Goal: Information Seeking & Learning: Compare options

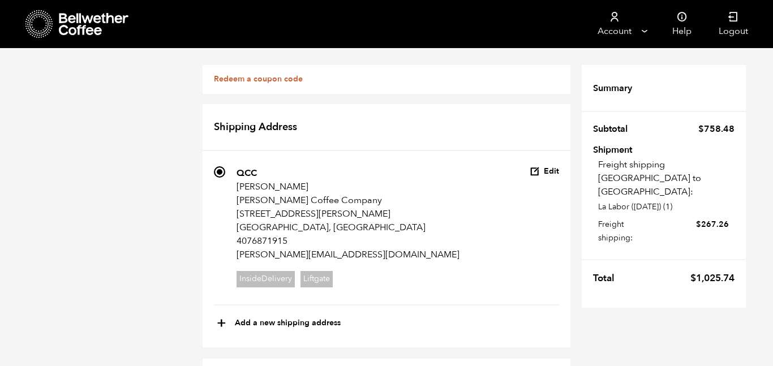
click at [74, 24] on icon at bounding box center [94, 24] width 71 height 23
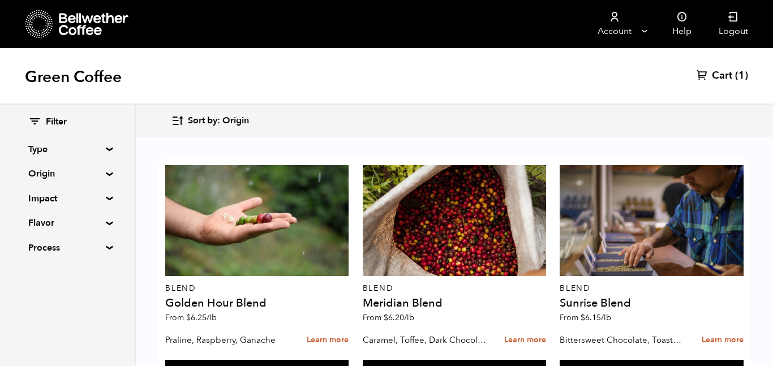
scroll to position [269, 0]
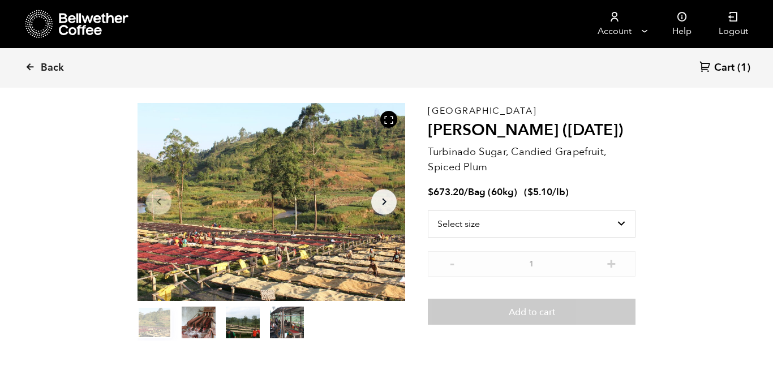
scroll to position [41, 0]
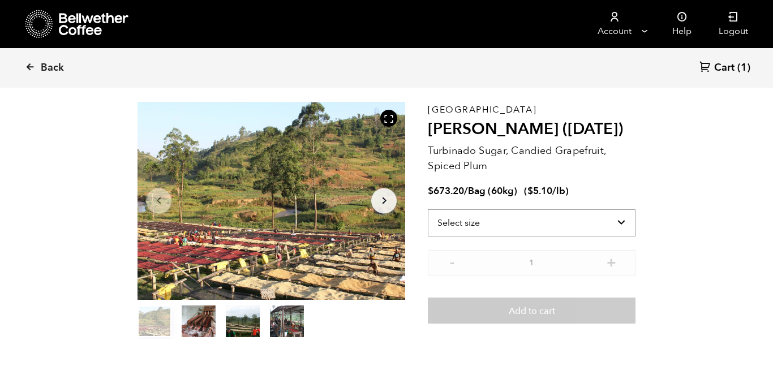
click at [533, 214] on select "Select size Bag (60kg) (132 lbs)" at bounding box center [532, 222] width 208 height 27
select select "bag-3"
click at [428, 209] on select "Select size Bag (60kg) (132 lbs)" at bounding box center [532, 222] width 208 height 27
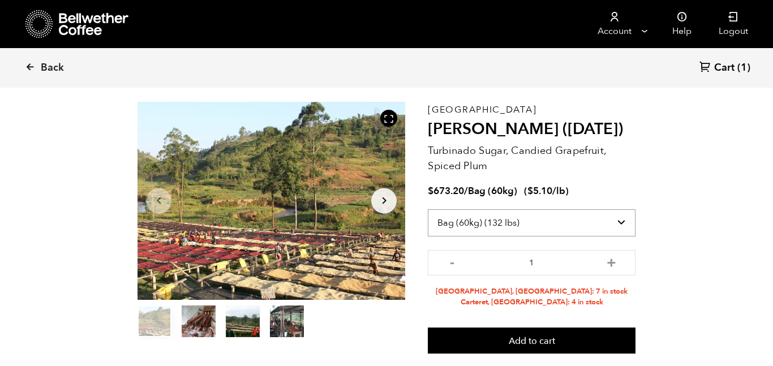
click at [575, 225] on select "Select size Bag (60kg) (132 lbs)" at bounding box center [532, 222] width 208 height 27
click at [663, 248] on section "Item 1 of 4 Arrow Left Arrow Right item 0 item 1 item 2 item 3 Item 1 of 4 Buru…" at bounding box center [386, 227] width 554 height 325
click at [61, 68] on span "Back" at bounding box center [52, 68] width 23 height 14
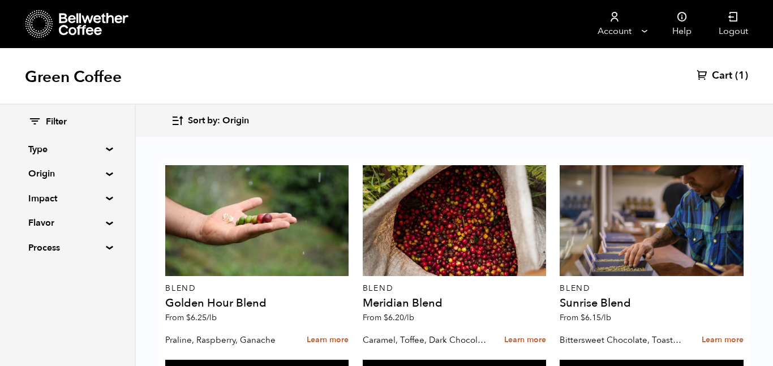
scroll to position [489, 0]
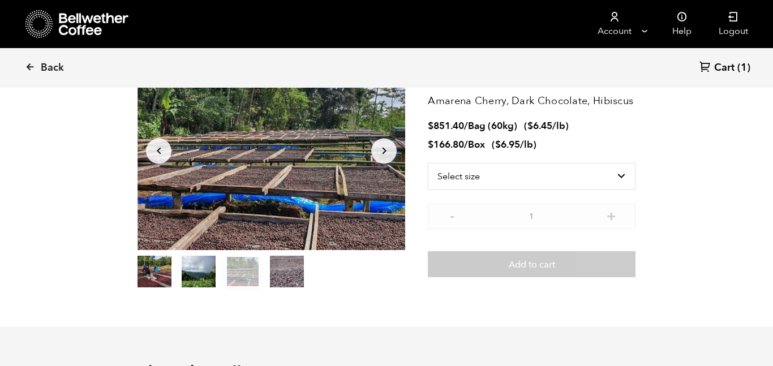
scroll to position [97, 0]
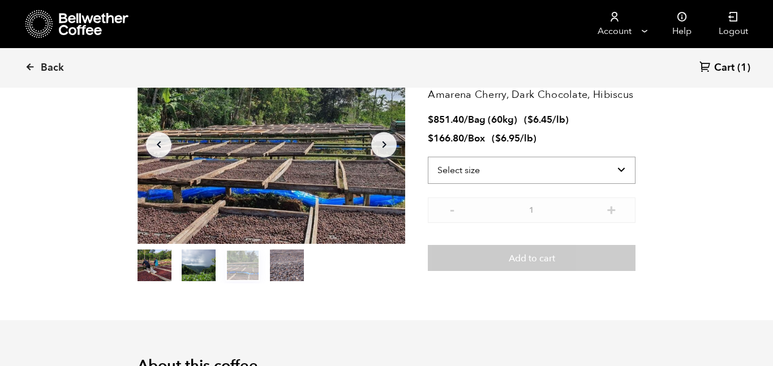
click at [568, 172] on select "Select size Bag (60kg) (132 lbs) Box (24 lbs)" at bounding box center [532, 170] width 208 height 27
click at [428, 157] on select "Select size Bag (60kg) (132 lbs) Box (24 lbs)" at bounding box center [532, 170] width 208 height 27
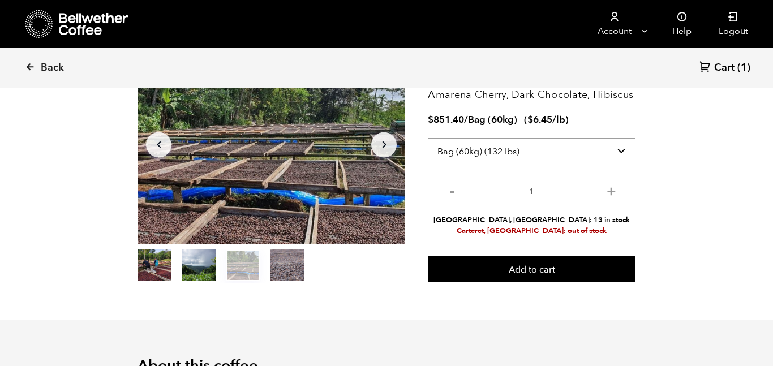
click at [586, 146] on select "Select size Bag (60kg) (132 lbs) Box (24 lbs)" at bounding box center [532, 151] width 208 height 27
click at [428, 138] on select "Select size Bag (60kg) (132 lbs) Box (24 lbs)" at bounding box center [532, 151] width 208 height 27
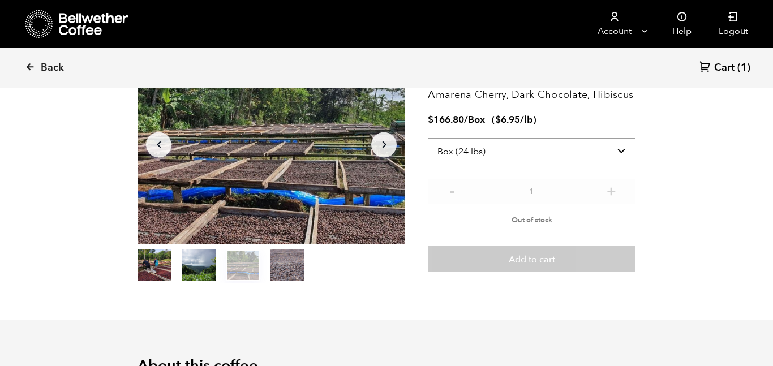
click at [564, 146] on select "Select size Bag (60kg) (132 lbs) Box (24 lbs)" at bounding box center [532, 151] width 208 height 27
select select "bag-3"
click at [428, 138] on select "Select size Bag (60kg) (132 lbs) Box (24 lbs)" at bounding box center [532, 151] width 208 height 27
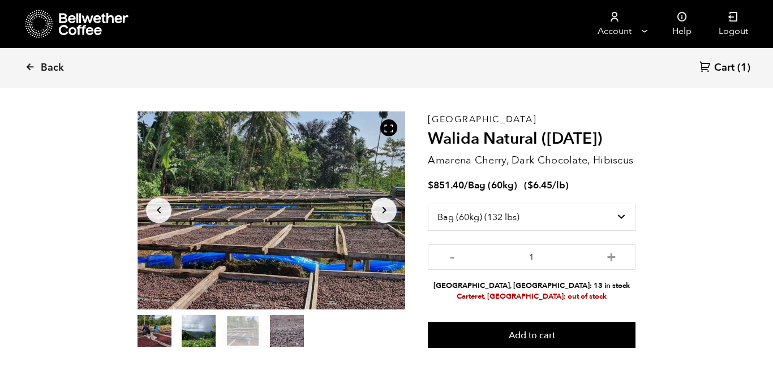
scroll to position [0, 0]
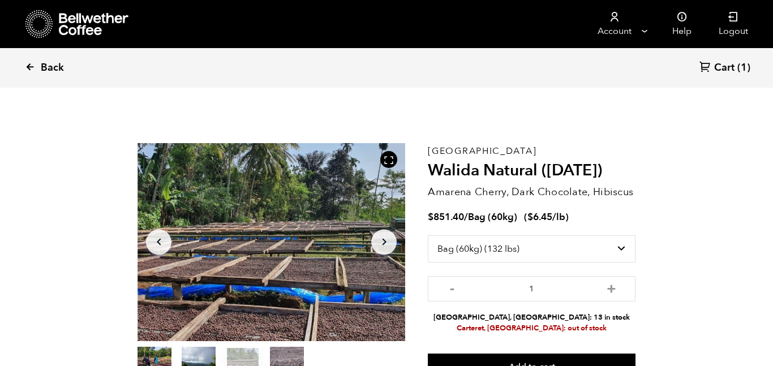
click at [52, 69] on span "Back" at bounding box center [52, 68] width 23 height 14
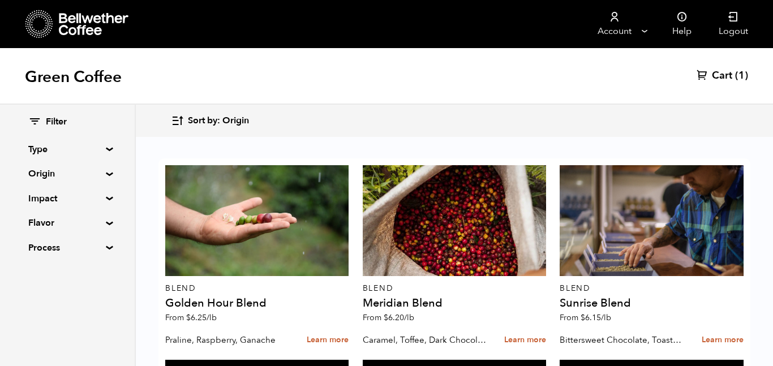
scroll to position [286, 0]
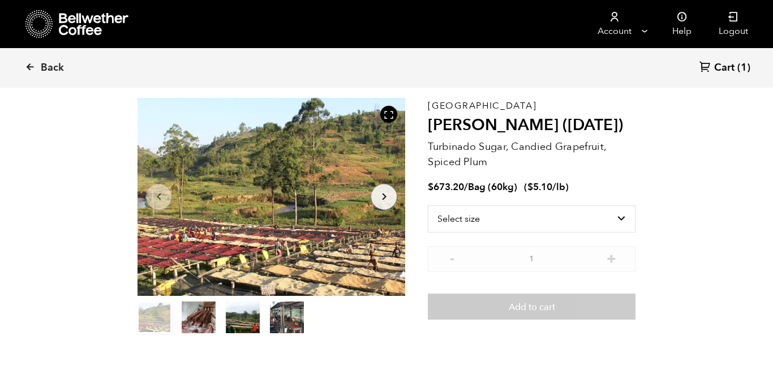
scroll to position [51, 0]
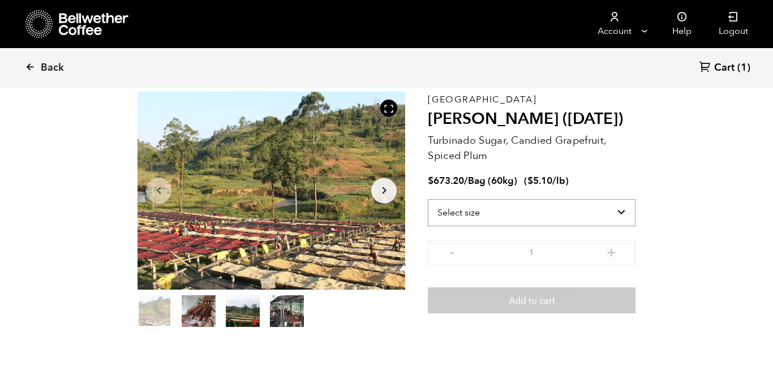
click at [553, 214] on select "Select size Bag (60kg) (132 lbs)" at bounding box center [532, 212] width 208 height 27
select select "bag-3"
click at [428, 199] on select "Select size Bag (60kg) (132 lbs)" at bounding box center [532, 212] width 208 height 27
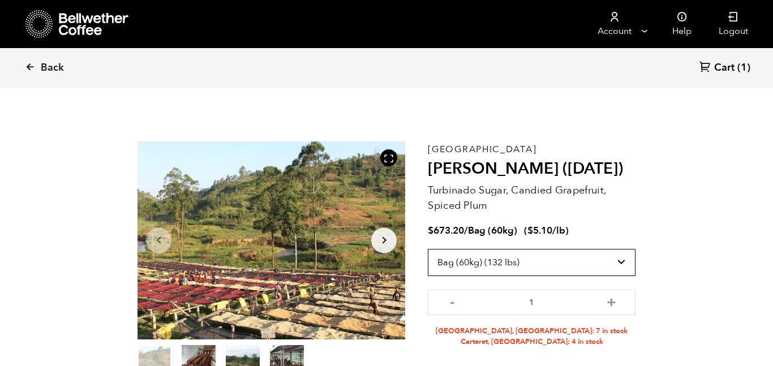
scroll to position [0, 0]
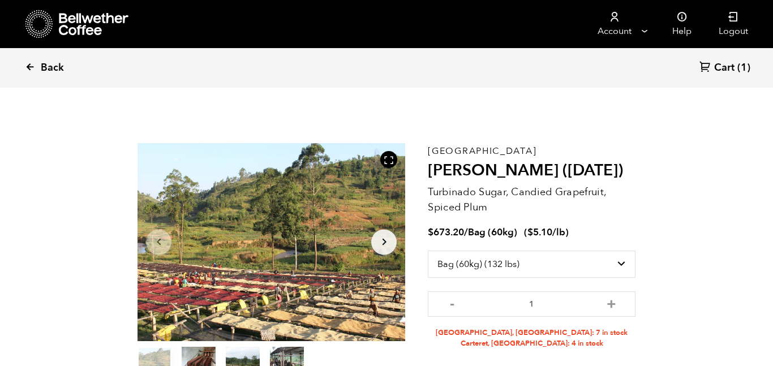
click at [42, 66] on span "Back" at bounding box center [52, 68] width 23 height 14
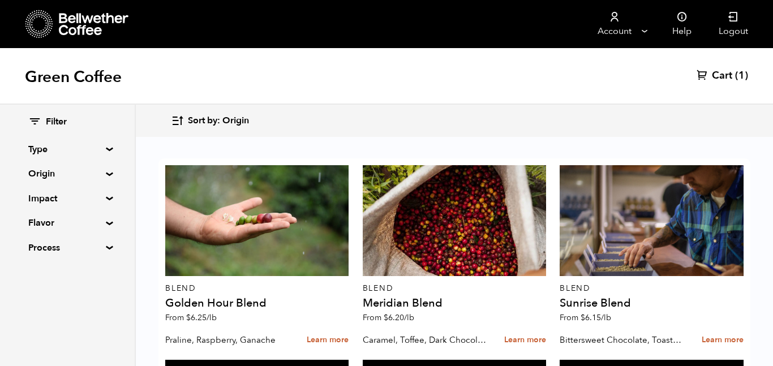
scroll to position [948, 0]
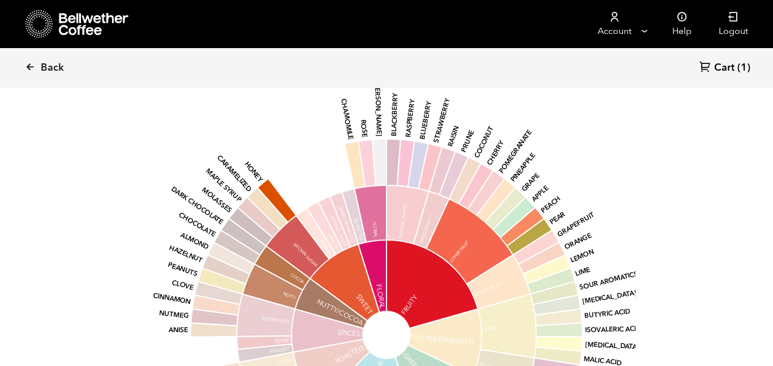
scroll to position [973, 0]
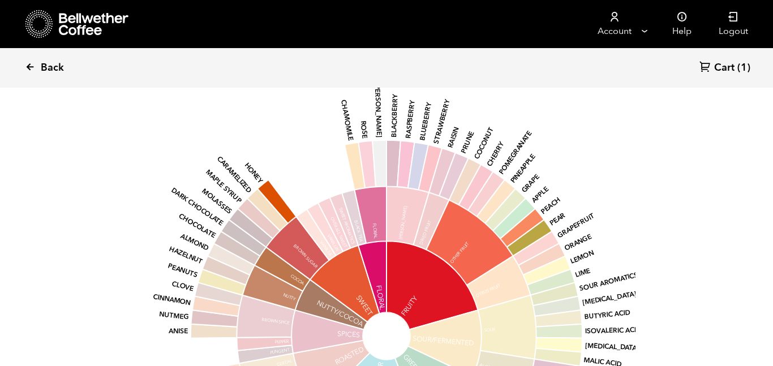
click at [45, 72] on span "Back" at bounding box center [52, 68] width 23 height 14
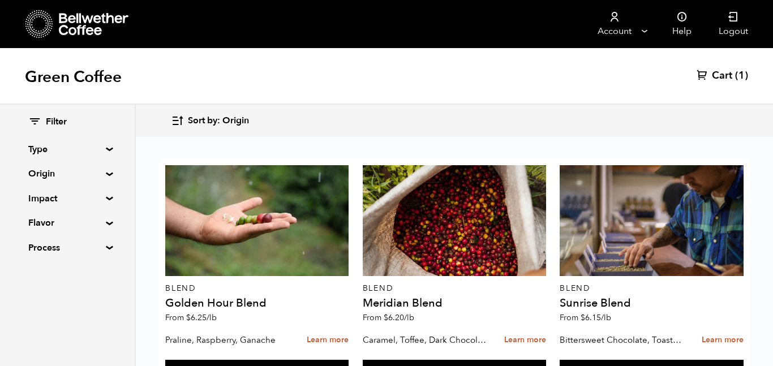
scroll to position [740, 0]
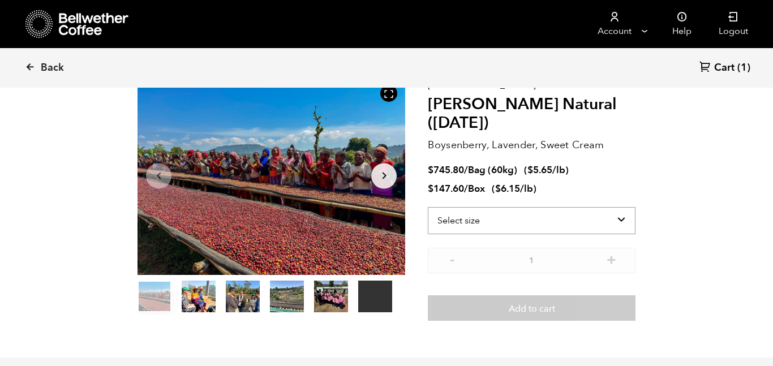
click at [560, 208] on select "Select size Bag (60kg) (132 lbs) Box (24 lbs)" at bounding box center [532, 220] width 208 height 27
click at [428, 207] on select "Select size Bag (60kg) (132 lbs) Box (24 lbs)" at bounding box center [532, 220] width 208 height 27
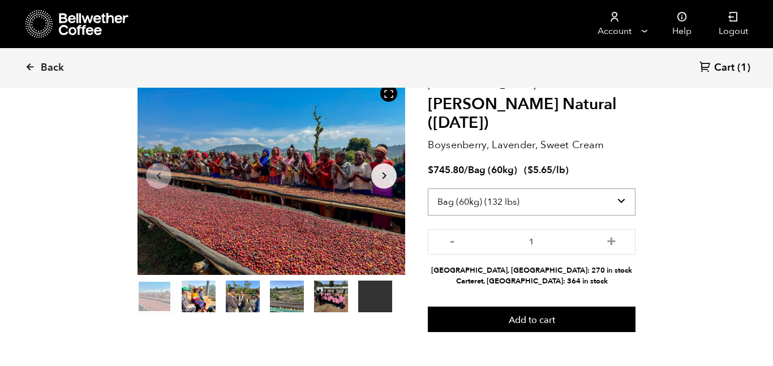
click at [551, 202] on select "Select size Bag (60kg) (132 lbs) Box (24 lbs)" at bounding box center [532, 201] width 208 height 27
click at [428, 188] on select "Select size Bag (60kg) (132 lbs) Box (24 lbs)" at bounding box center [532, 201] width 208 height 27
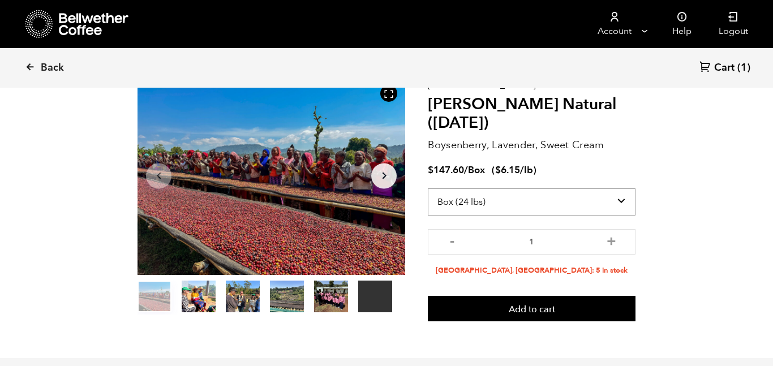
click at [555, 200] on select "Select size Bag (60kg) (132 lbs) Box (24 lbs)" at bounding box center [532, 201] width 208 height 27
select select "bag-3"
click at [428, 188] on select "Select size Bag (60kg) (132 lbs) Box (24 lbs)" at bounding box center [532, 201] width 208 height 27
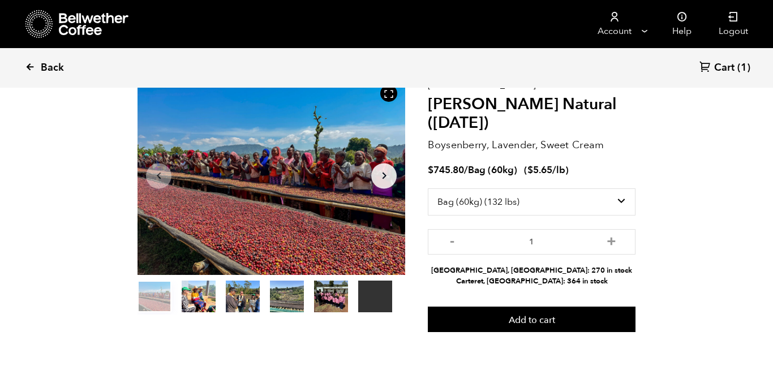
click at [35, 67] on link "Back" at bounding box center [60, 68] width 70 height 38
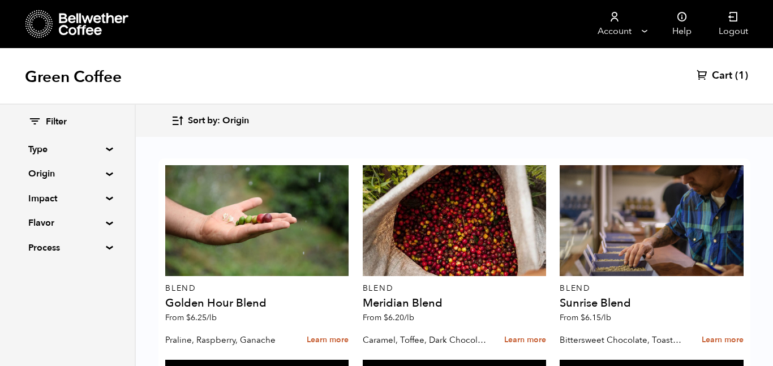
scroll to position [733, 0]
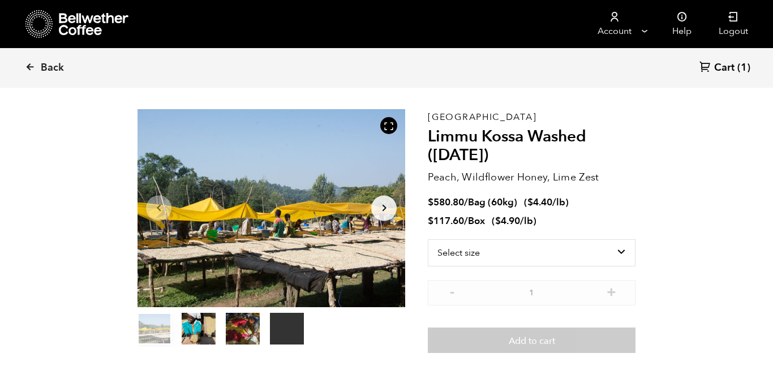
scroll to position [37, 0]
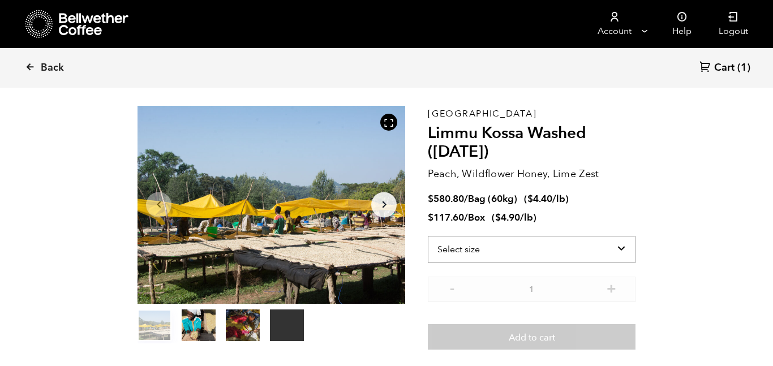
click at [578, 247] on select "Select size Bag (60kg) (132 lbs) Box (24 lbs)" at bounding box center [532, 249] width 208 height 27
click at [428, 236] on select "Select size Bag (60kg) (132 lbs) Box (24 lbs)" at bounding box center [532, 249] width 208 height 27
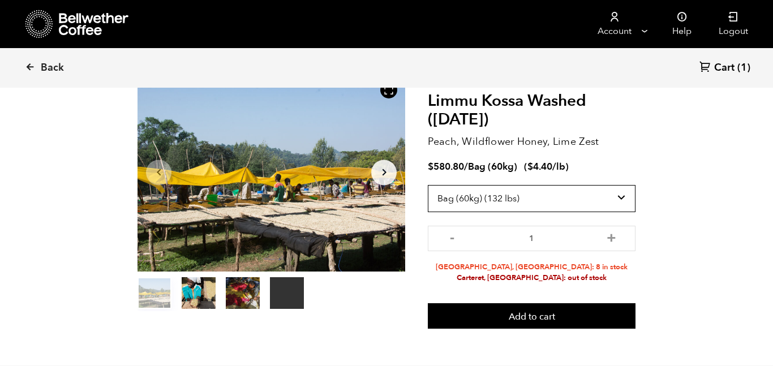
scroll to position [72, 0]
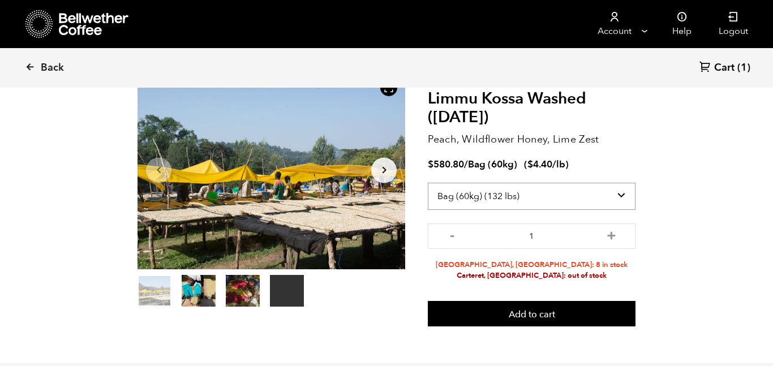
click at [581, 196] on select "Select size Bag (60kg) (132 lbs) Box (24 lbs)" at bounding box center [532, 196] width 208 height 27
click at [428, 183] on select "Select size Bag (60kg) (132 lbs) Box (24 lbs)" at bounding box center [532, 196] width 208 height 27
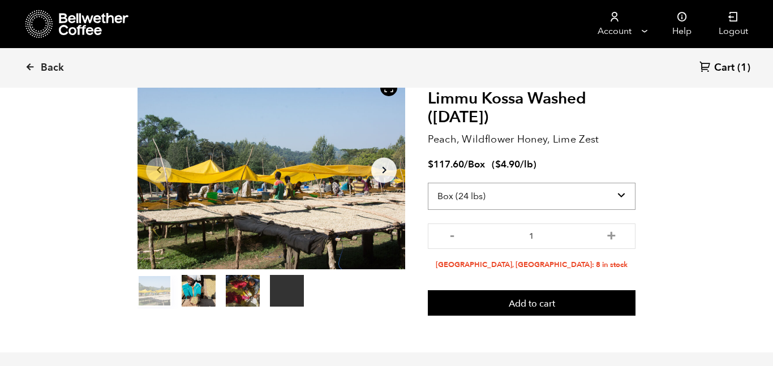
click at [576, 203] on select "Select size Bag (60kg) (132 lbs) Box (24 lbs)" at bounding box center [532, 196] width 208 height 27
select select "bag-3"
click at [428, 183] on select "Select size Bag (60kg) (132 lbs) Box (24 lbs)" at bounding box center [532, 196] width 208 height 27
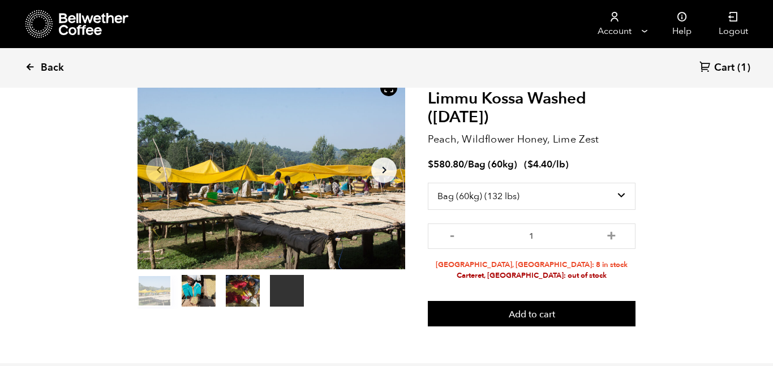
click at [36, 70] on link "Back" at bounding box center [60, 68] width 70 height 38
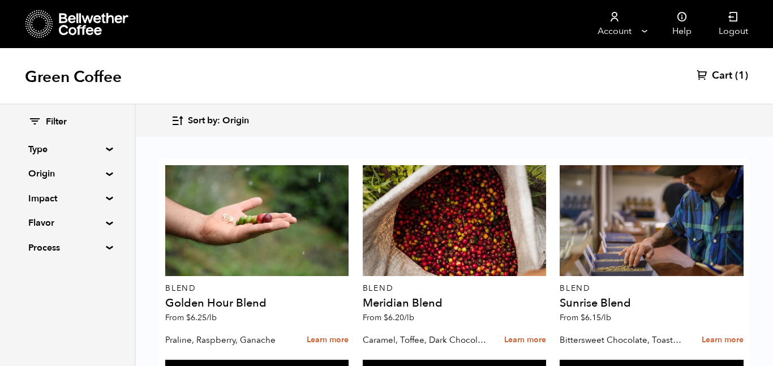
scroll to position [718, 0]
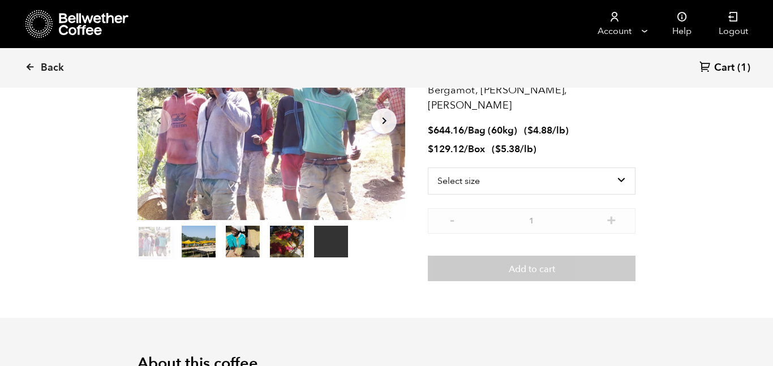
scroll to position [128, 0]
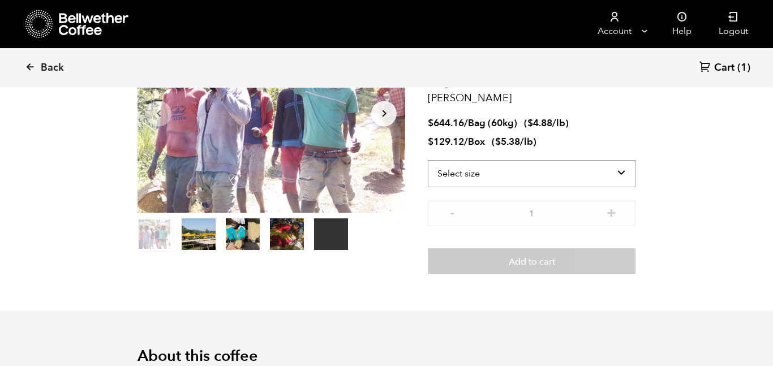
click at [549, 165] on select "Select size Bag (60kg) (132 lbs) Box (24 lbs)" at bounding box center [532, 173] width 208 height 27
select select "bag-3"
click at [428, 160] on select "Select size Bag (60kg) (132 lbs) Box (24 lbs)" at bounding box center [532, 173] width 208 height 27
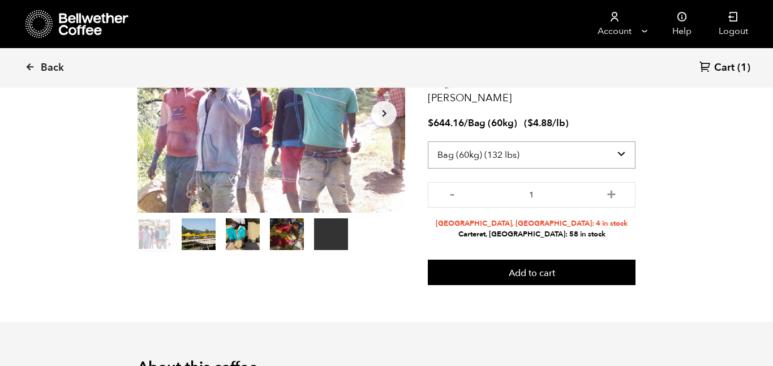
click at [538, 144] on select "Select size Bag (60kg) (132 lbs) Box (24 lbs)" at bounding box center [532, 154] width 208 height 27
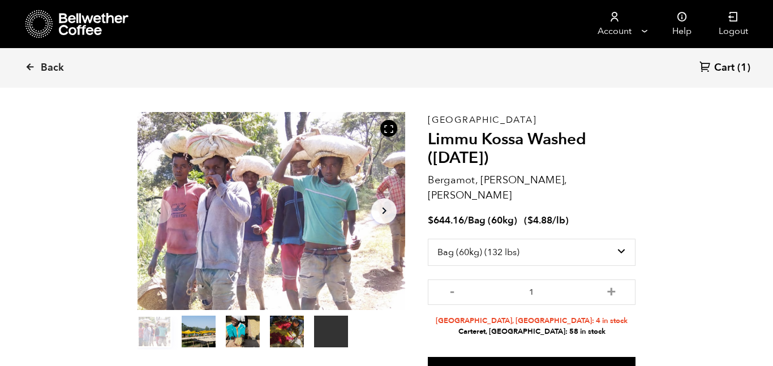
scroll to position [35, 0]
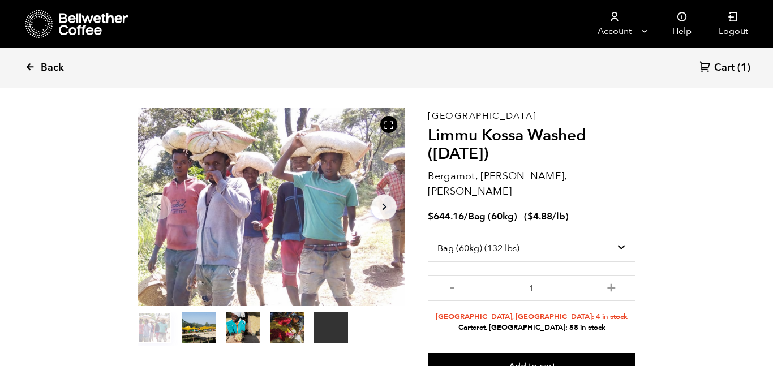
click at [42, 66] on span "Back" at bounding box center [52, 68] width 23 height 14
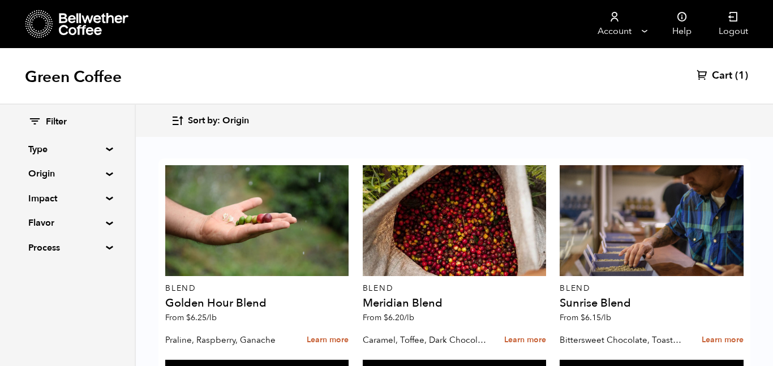
scroll to position [1190, 0]
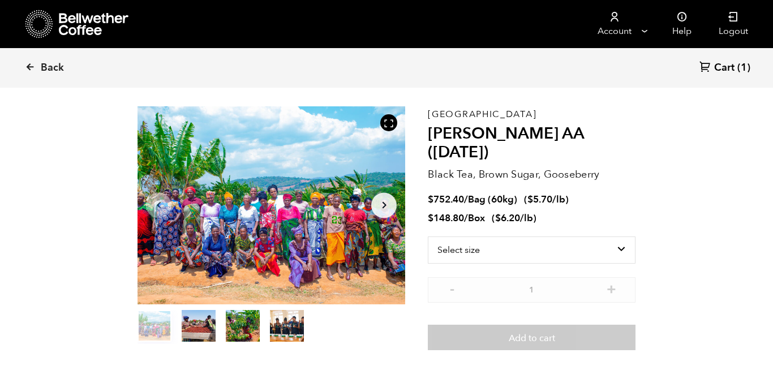
scroll to position [40, 0]
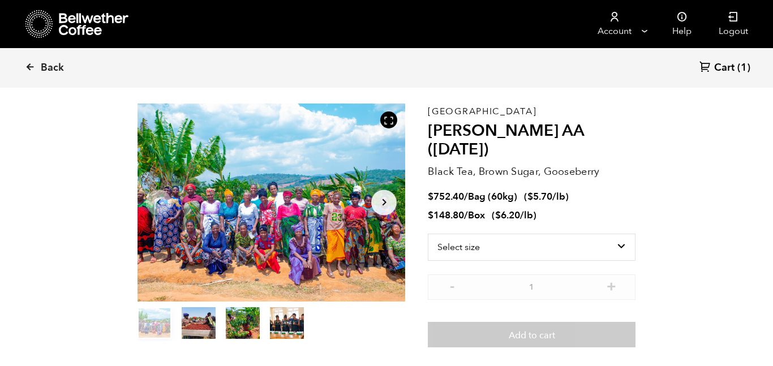
click at [248, 325] on button "item 2" at bounding box center [243, 325] width 34 height 32
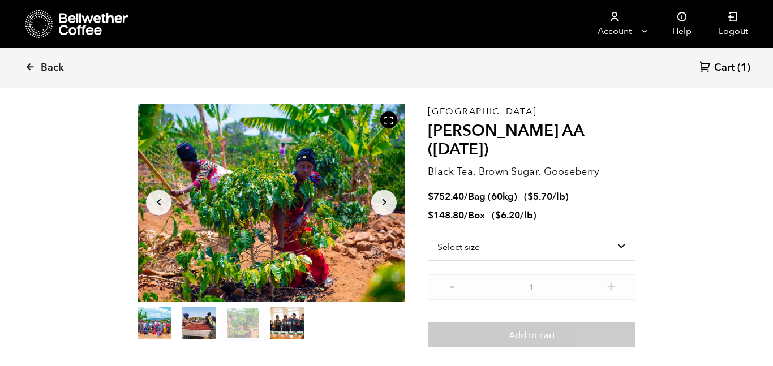
click at [195, 320] on button "item 1" at bounding box center [199, 325] width 34 height 32
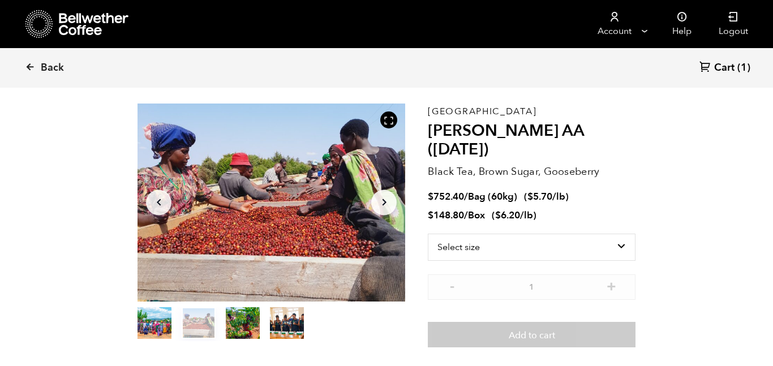
click at [276, 328] on button "item 3" at bounding box center [287, 325] width 34 height 32
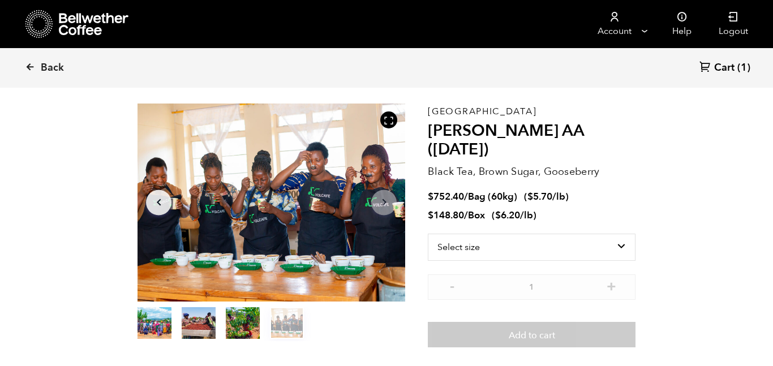
click at [156, 325] on button "item 0" at bounding box center [154, 325] width 34 height 32
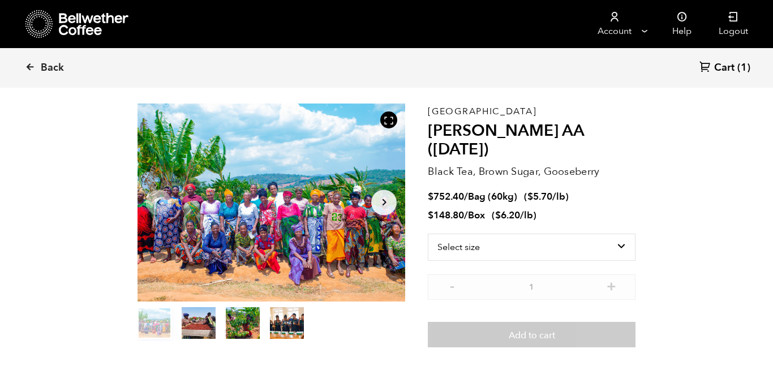
click at [621, 234] on select "Select size Bag (60kg) (132 lbs) Box (24 lbs)" at bounding box center [532, 247] width 208 height 27
click at [660, 235] on section "Item 1 of 4 Arrow Left Arrow Right item 0 item 1 item 2 item 3 Item 1 of 4 Tanz…" at bounding box center [386, 226] width 554 height 318
click at [598, 234] on select "Select size Bag (60kg) (132 lbs) Box (24 lbs)" at bounding box center [532, 247] width 208 height 27
click at [428, 234] on select "Select size Bag (60kg) (132 lbs) Box (24 lbs)" at bounding box center [532, 247] width 208 height 27
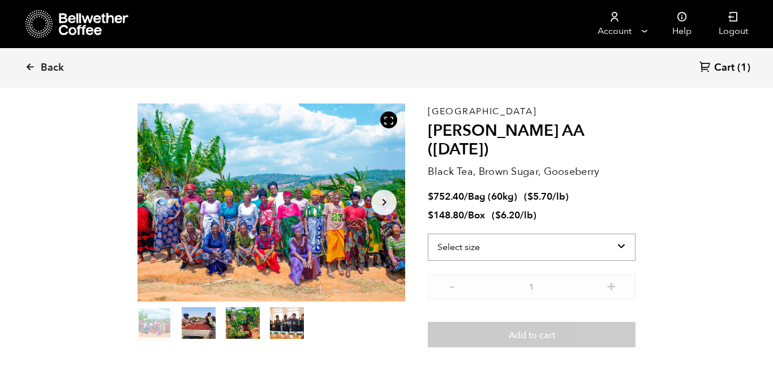
click at [593, 234] on select "Select size Bag (60kg) (132 lbs) Box (24 lbs)" at bounding box center [532, 247] width 208 height 27
select select "bag-3"
click at [428, 234] on select "Select size Bag (60kg) (132 lbs) Box (24 lbs)" at bounding box center [532, 247] width 208 height 27
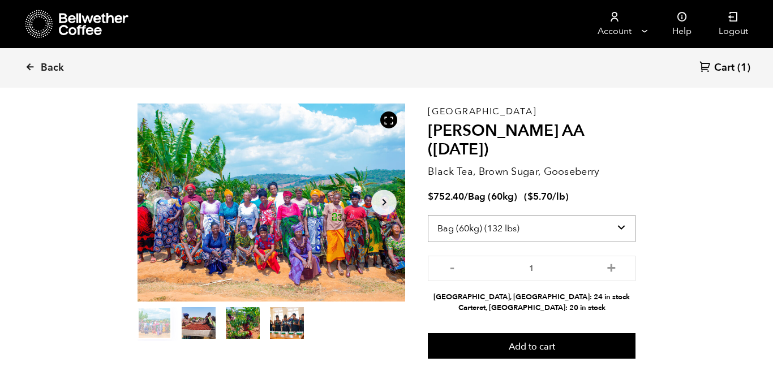
click at [610, 215] on select "Select size Bag (60kg) (132 lbs) Box (24 lbs)" at bounding box center [532, 228] width 208 height 27
click at [657, 215] on section "Item 1 of 4 Arrow Left Arrow Right item 0 item 1 item 2 item 3 Item 1 of 4 Tanz…" at bounding box center [386, 231] width 554 height 329
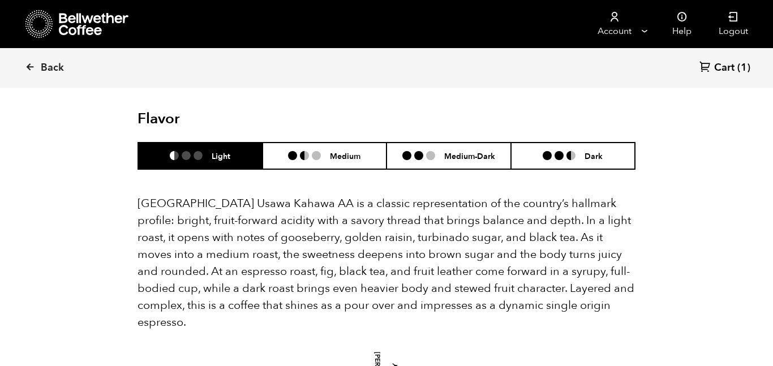
scroll to position [770, 0]
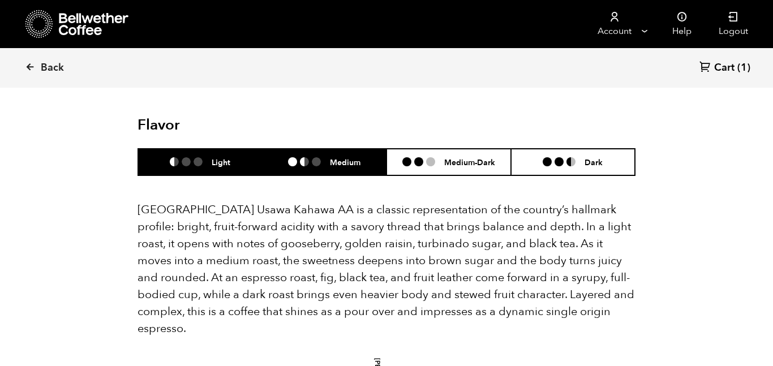
click at [317, 149] on li "Medium" at bounding box center [324, 162] width 124 height 27
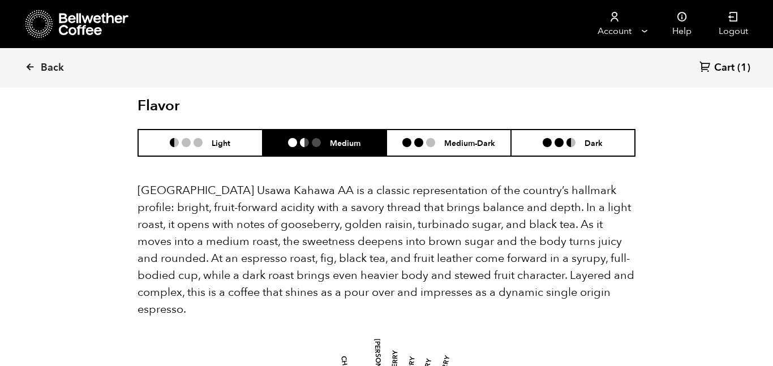
scroll to position [762, 0]
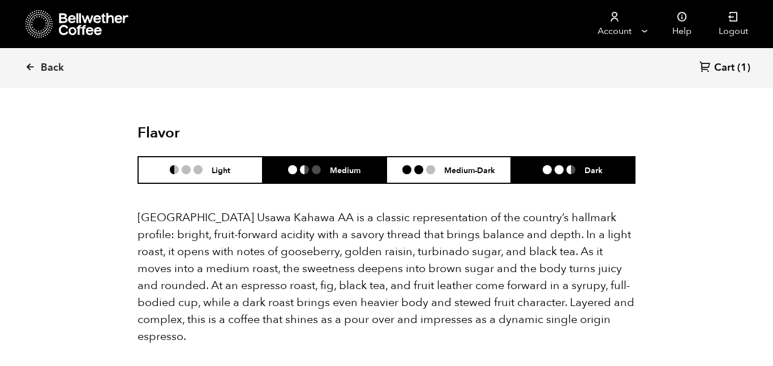
click at [607, 157] on li "Dark" at bounding box center [573, 170] width 124 height 27
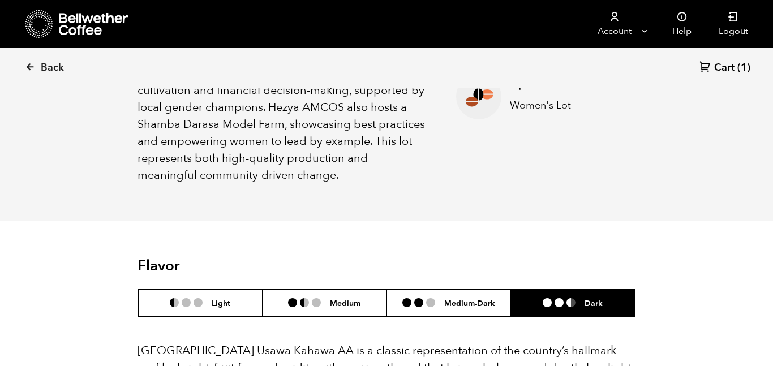
scroll to position [633, 0]
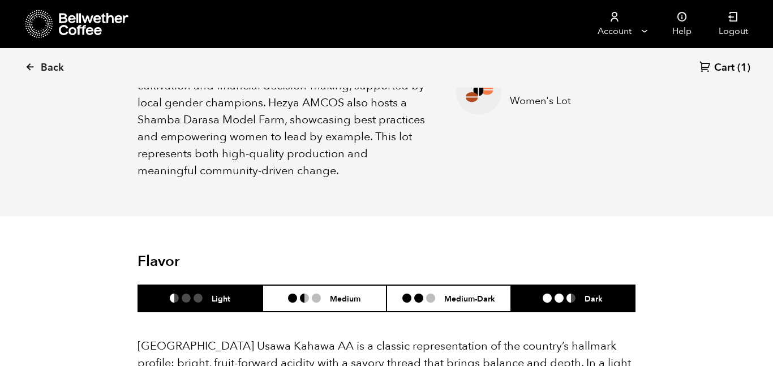
click at [196, 285] on li "Light" at bounding box center [200, 298] width 124 height 27
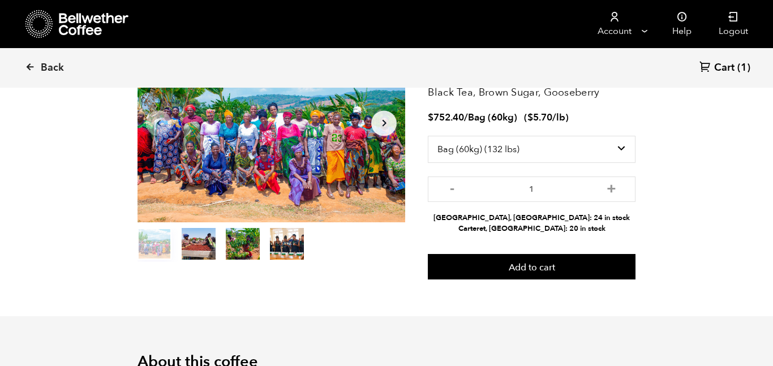
scroll to position [0, 0]
